Goal: Complete application form: Complete application form

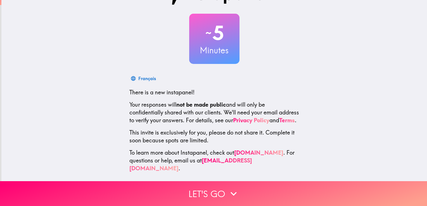
scroll to position [28, 0]
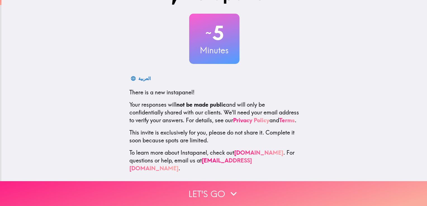
click at [194, 189] on button "Let's go" at bounding box center [213, 193] width 427 height 25
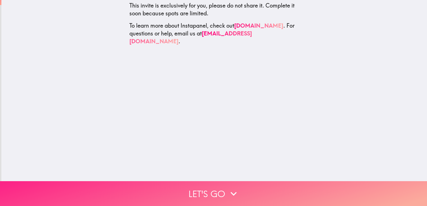
scroll to position [0, 0]
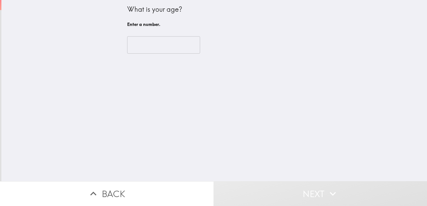
click at [136, 46] on input "number" at bounding box center [163, 44] width 73 height 17
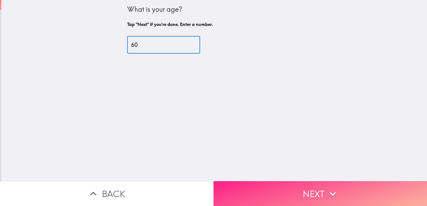
type input "60"
click at [259, 190] on button "Next" at bounding box center [319, 193] width 213 height 25
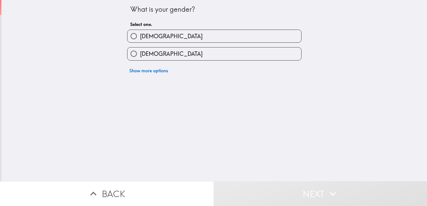
click at [135, 60] on input "[DEMOGRAPHIC_DATA]" at bounding box center [133, 53] width 13 height 13
radio input "true"
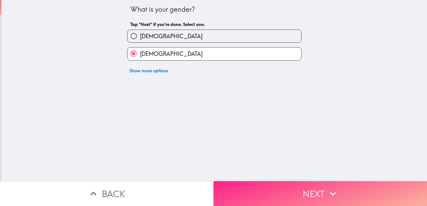
click at [229, 191] on button "Next" at bounding box center [319, 193] width 213 height 25
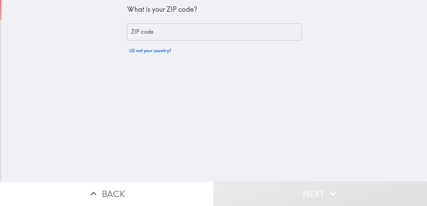
click at [129, 33] on div "ZIP code ZIP code" at bounding box center [214, 31] width 174 height 17
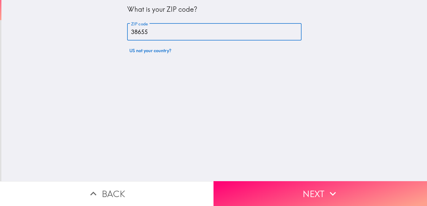
type input "38655"
click at [154, 107] on div "What is your ZIP code? ZIP code 38655 ZIP code US not your country?" at bounding box center [213, 90] width 425 height 181
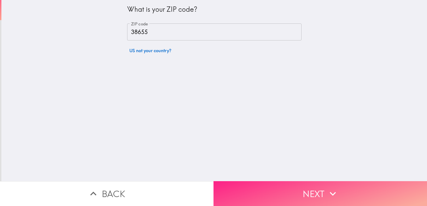
click at [233, 190] on button "Next" at bounding box center [319, 193] width 213 height 25
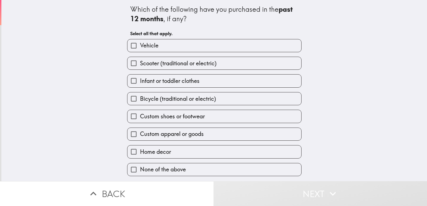
click at [127, 48] on input "Vehicle" at bounding box center [133, 45] width 13 height 13
checkbox input "true"
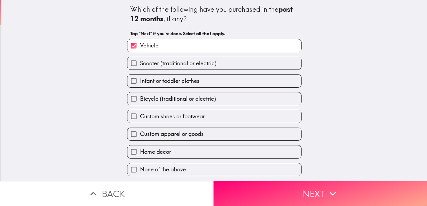
click at [127, 87] on input "Infant or toddler clothes" at bounding box center [133, 81] width 13 height 13
checkbox input "true"
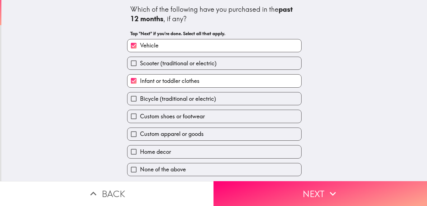
click at [130, 140] on input "Custom apparel or goods" at bounding box center [133, 134] width 13 height 13
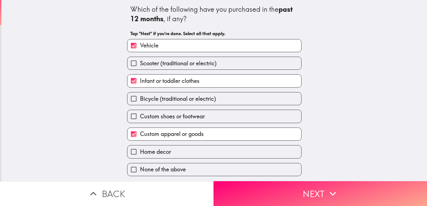
click at [130, 140] on input "Custom apparel or goods" at bounding box center [133, 134] width 13 height 13
checkbox input "false"
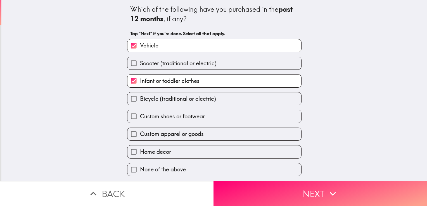
click at [130, 158] on input "Home decor" at bounding box center [133, 151] width 13 height 13
checkbox input "true"
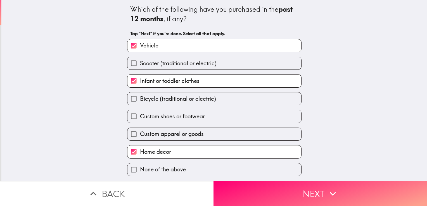
scroll to position [15, 0]
click at [131, 75] on input "Infant or toddler clothes" at bounding box center [133, 81] width 13 height 13
checkbox input "false"
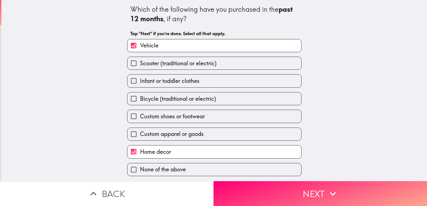
scroll to position [14, 0]
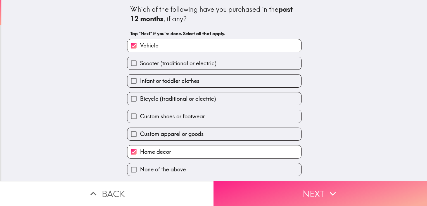
click at [249, 190] on button "Next" at bounding box center [319, 193] width 213 height 25
